Goal: Task Accomplishment & Management: Use online tool/utility

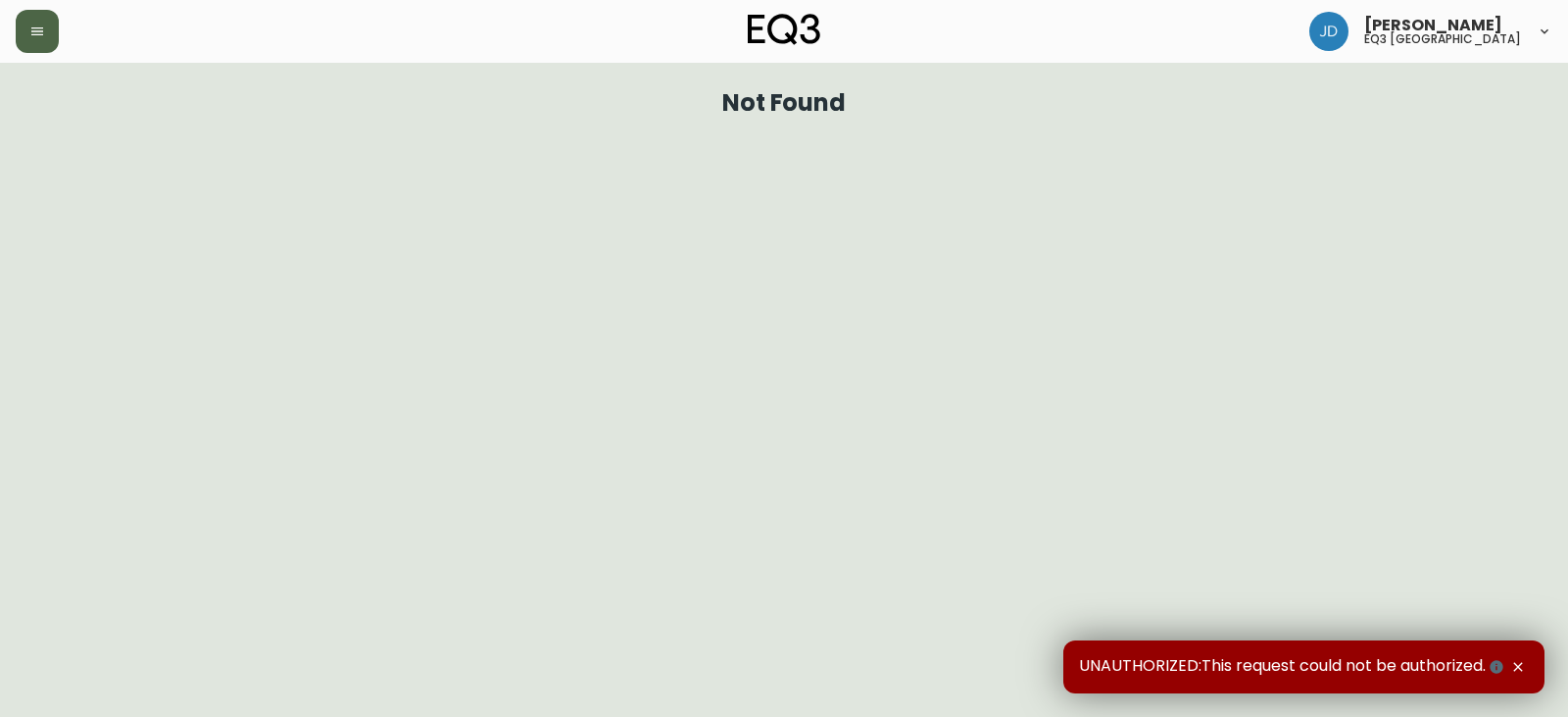
click at [33, 31] on icon "button" at bounding box center [38, 32] width 16 height 16
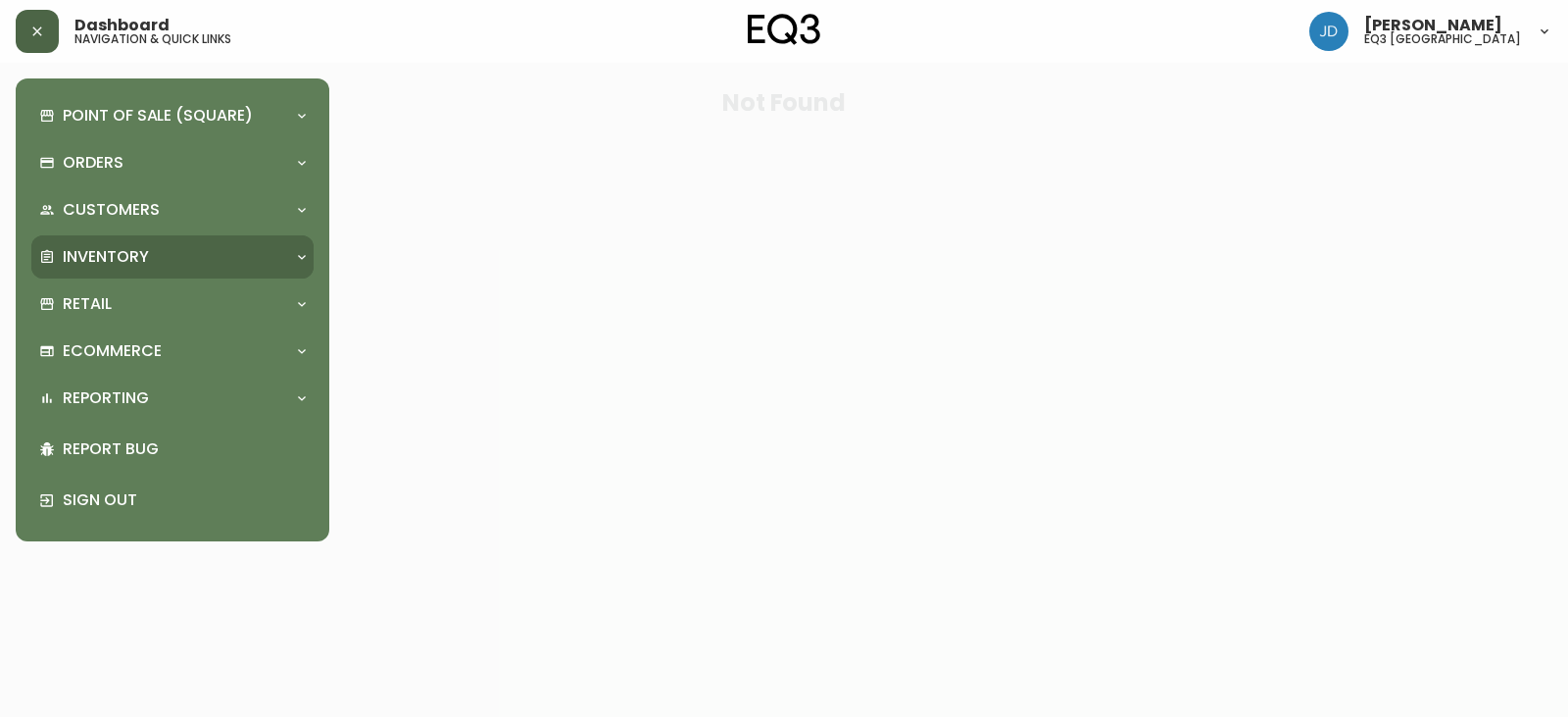
click at [95, 262] on p "Inventory" at bounding box center [105, 257] width 87 height 22
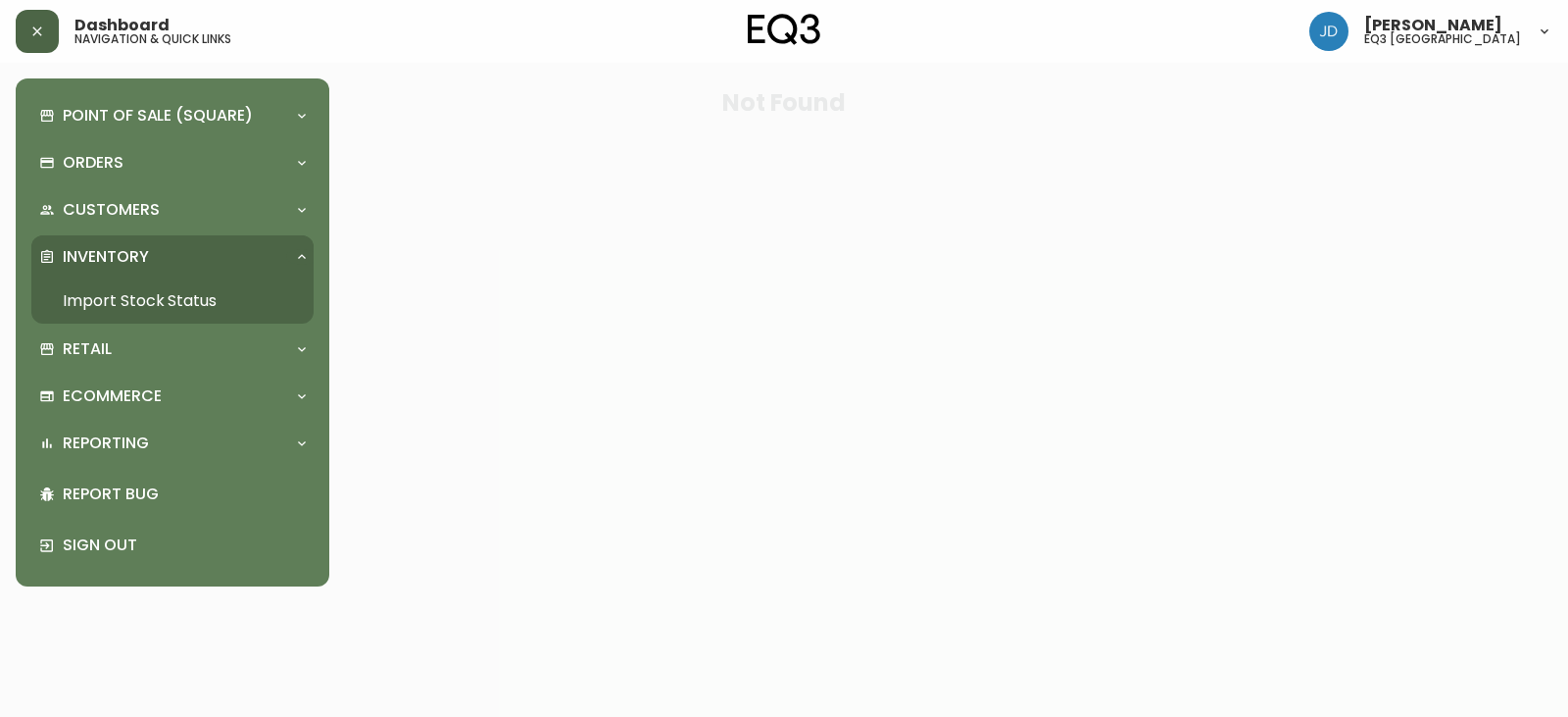
click at [123, 307] on link "Import Stock Status" at bounding box center [173, 300] width 282 height 45
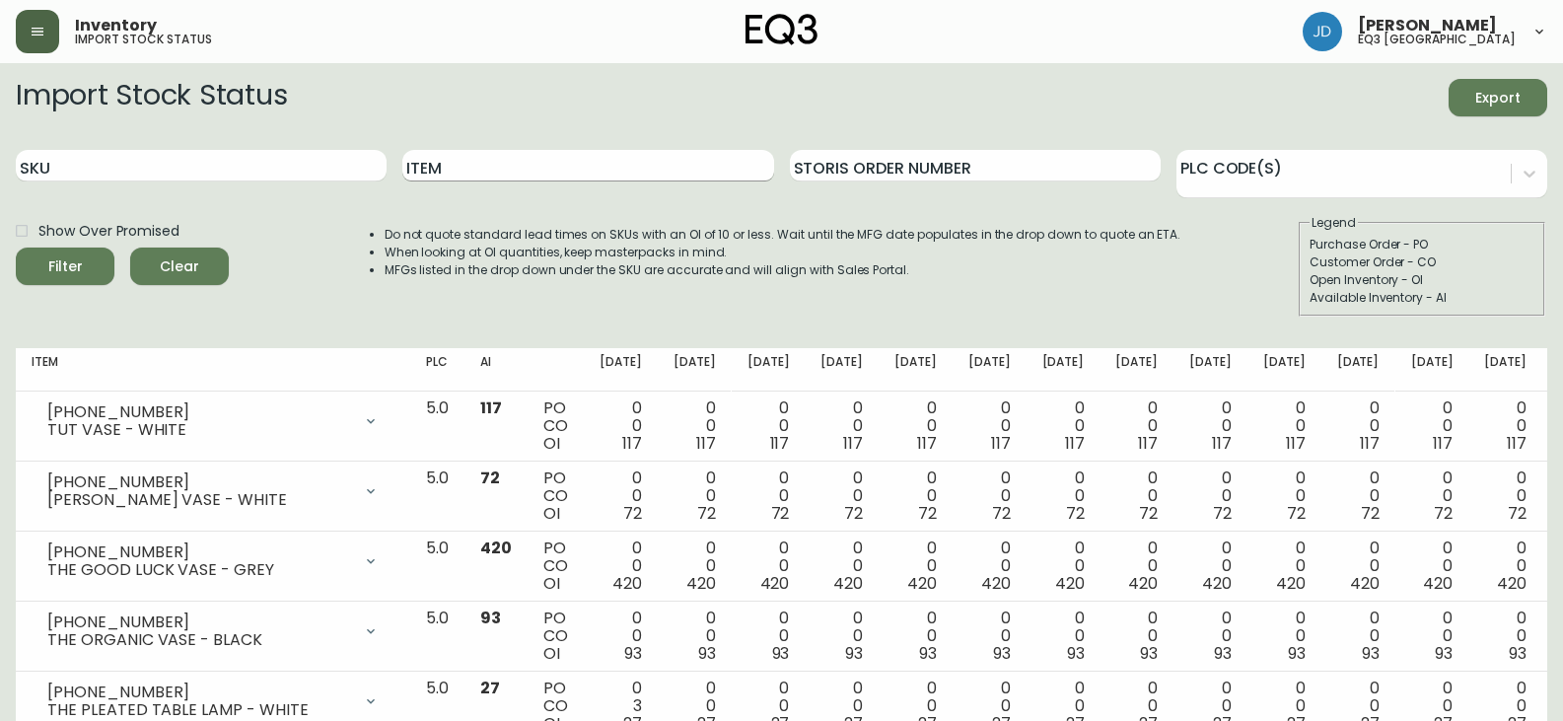
click at [496, 178] on input "Item" at bounding box center [587, 166] width 371 height 32
click at [58, 262] on icon "submit" at bounding box center [58, 264] width 20 height 20
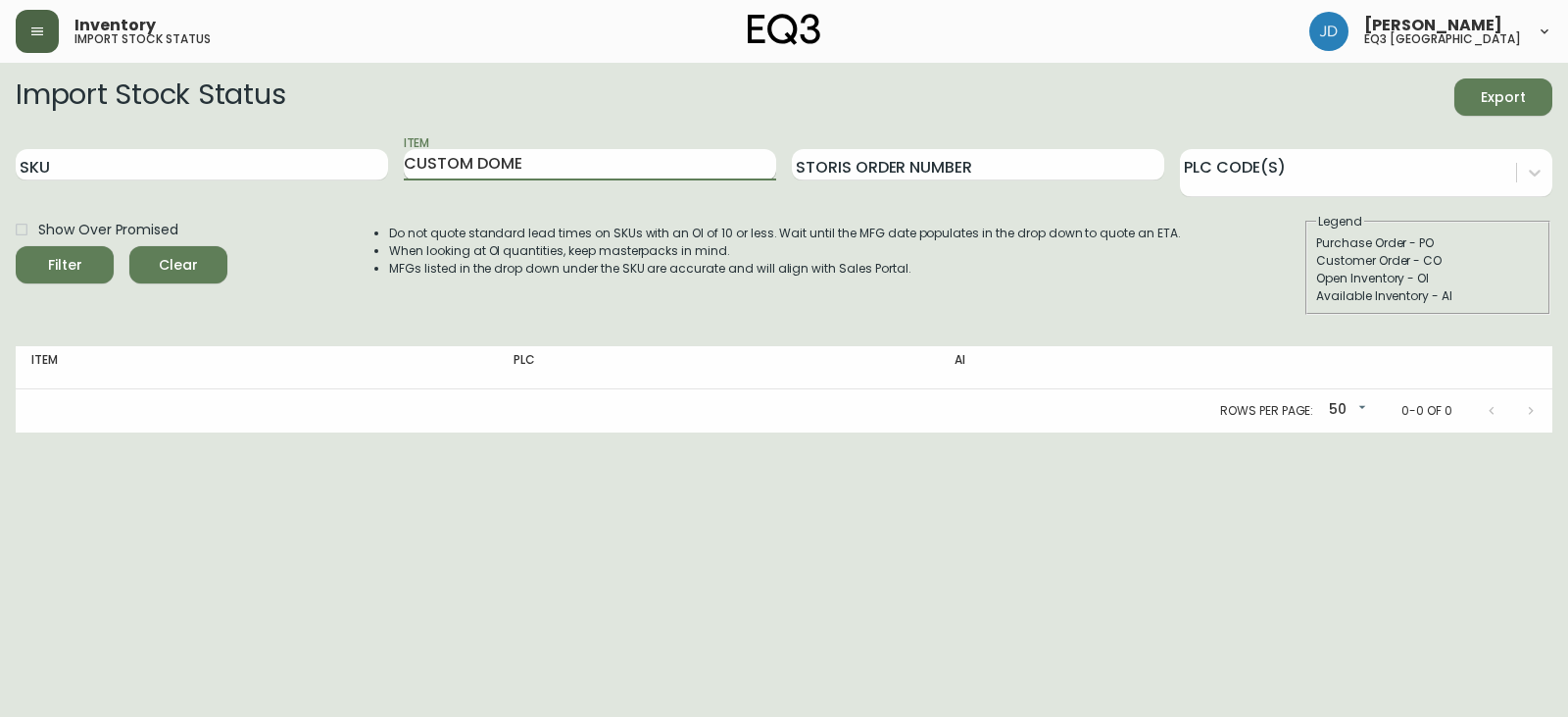
click at [531, 151] on input "CUSTOM DOME" at bounding box center [590, 165] width 373 height 32
type input "C"
click at [61, 265] on icon "submit" at bounding box center [58, 263] width 20 height 20
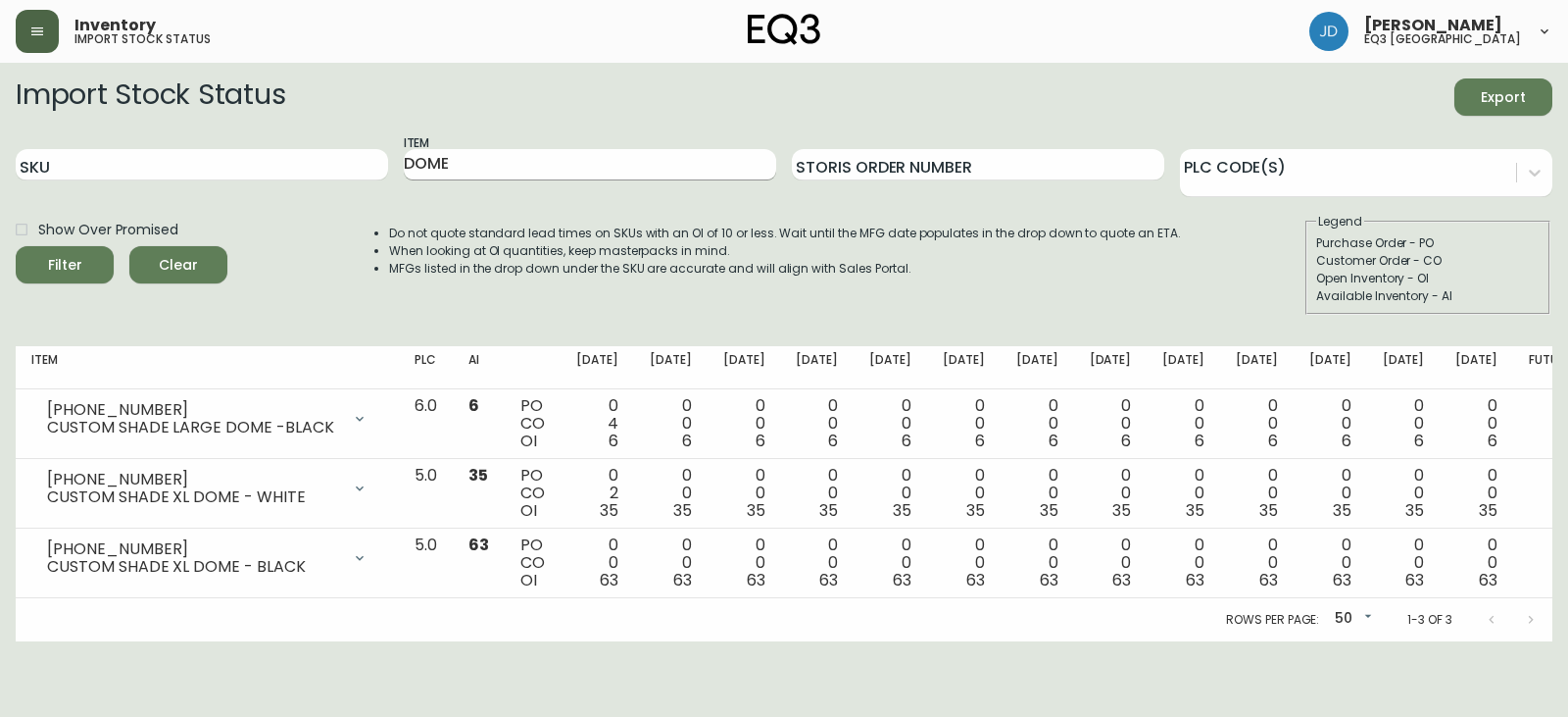
click at [526, 161] on input "DOME" at bounding box center [590, 165] width 373 height 32
type input "D"
click at [84, 249] on button "Filter" at bounding box center [65, 264] width 98 height 37
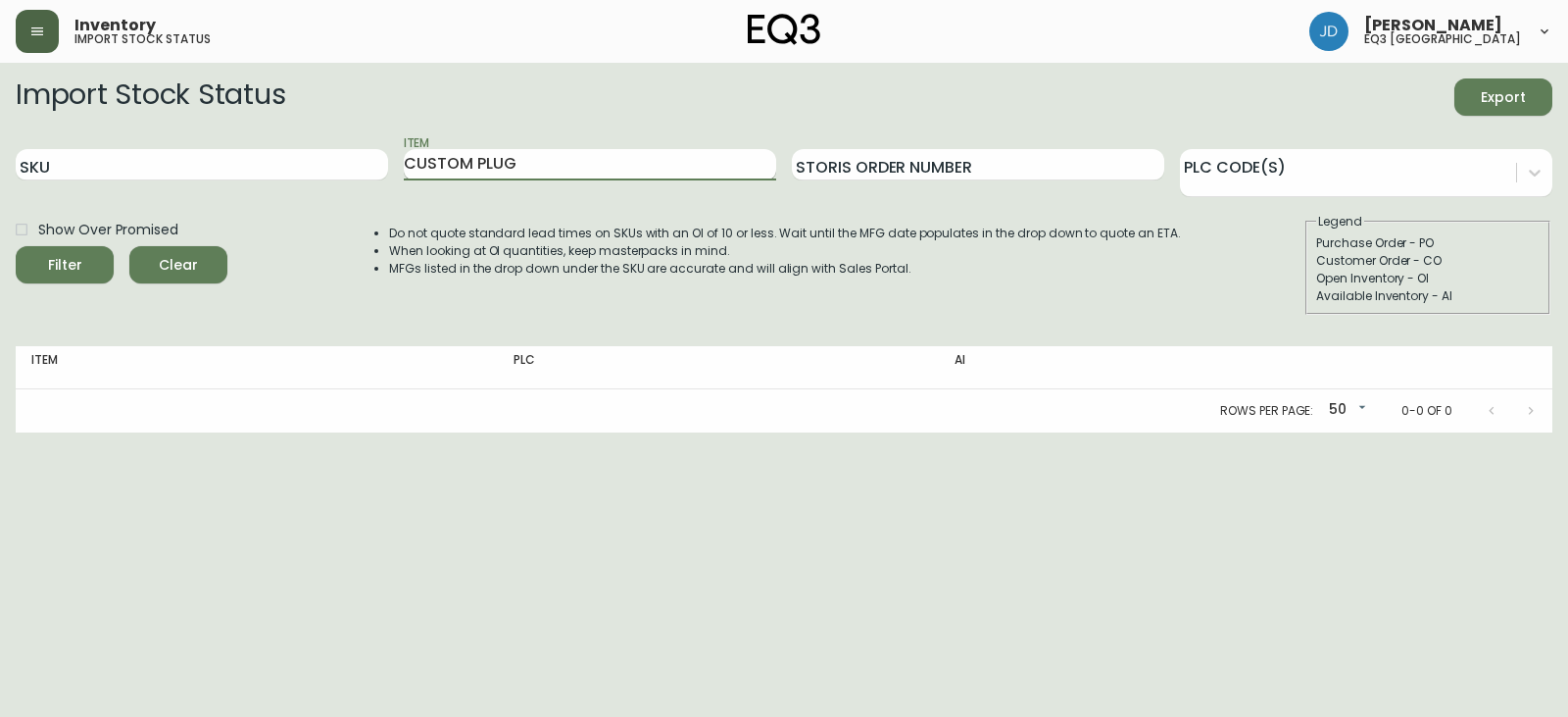
click at [469, 162] on input "CUSTOM PLUG" at bounding box center [590, 165] width 373 height 32
drag, startPoint x: 528, startPoint y: 162, endPoint x: 537, endPoint y: 153, distance: 12.7
click at [536, 153] on input "CUSTOM PLUG" at bounding box center [590, 165] width 373 height 32
type input "C"
type input "WIRE"
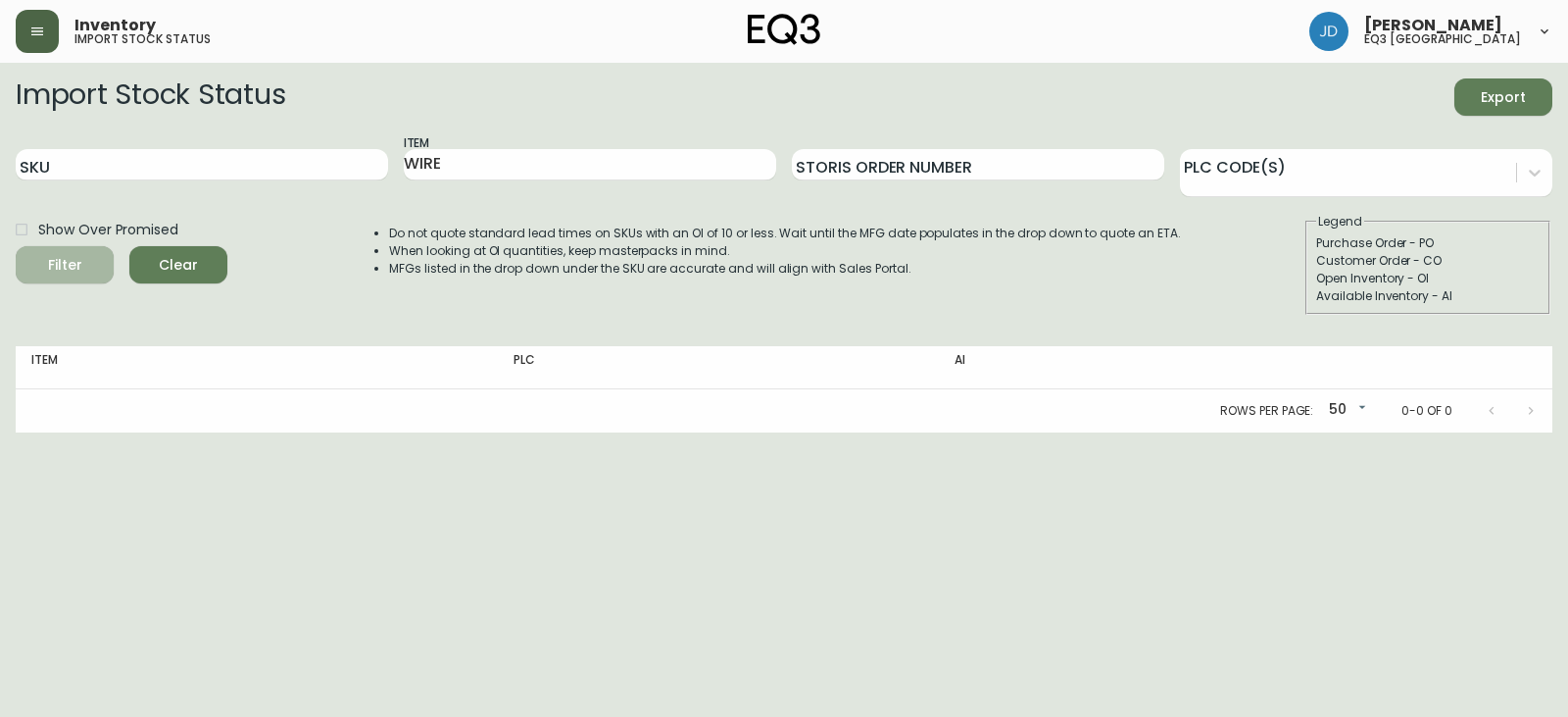
drag, startPoint x: 59, startPoint y: 251, endPoint x: 79, endPoint y: 246, distance: 20.6
click at [78, 246] on button "Filter" at bounding box center [65, 264] width 98 height 37
